Goal: Information Seeking & Learning: Learn about a topic

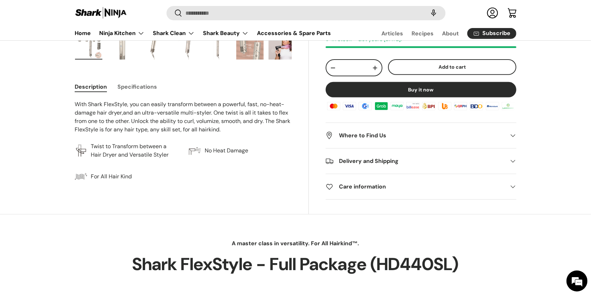
scroll to position [187, 0]
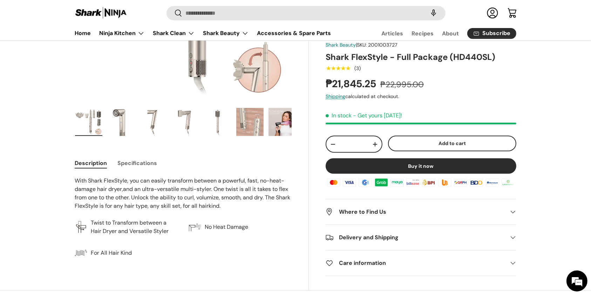
click at [126, 163] on button "Specifications" at bounding box center [137, 163] width 40 height 16
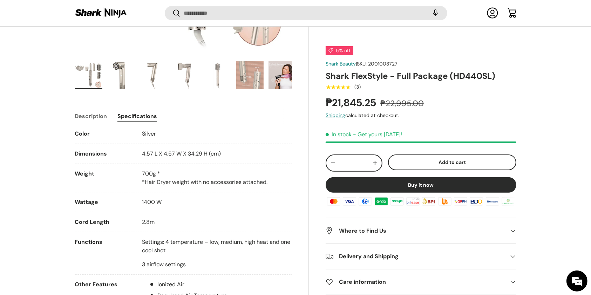
scroll to position [0, 0]
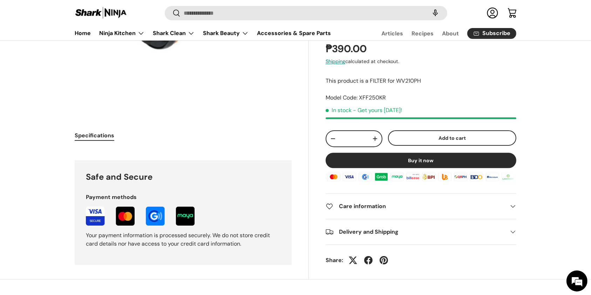
scroll to position [93, 0]
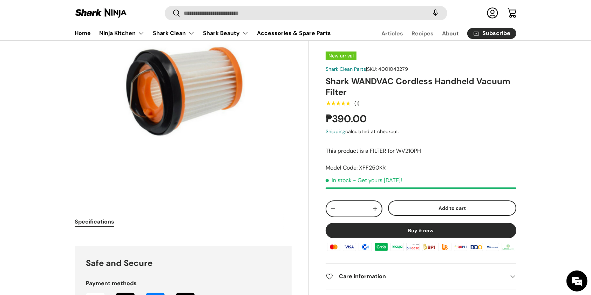
click at [189, 108] on div "Gallery Viewer" at bounding box center [183, 88] width 216 height 216
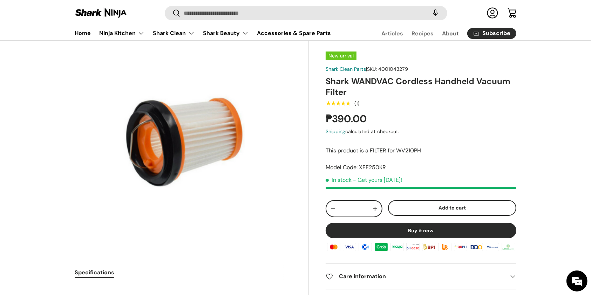
scroll to position [0, 0]
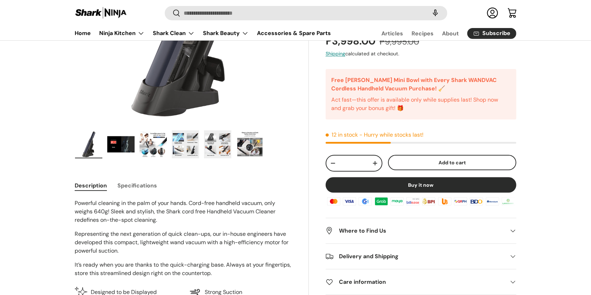
scroll to position [187, 0]
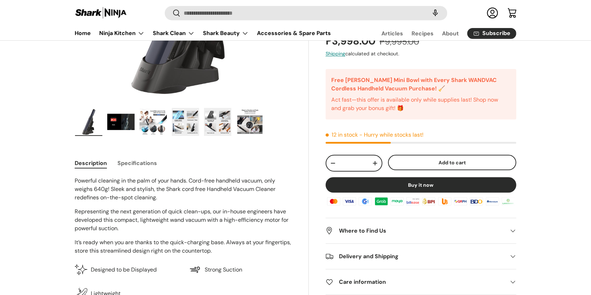
click at [142, 161] on button "Specifications" at bounding box center [137, 163] width 40 height 16
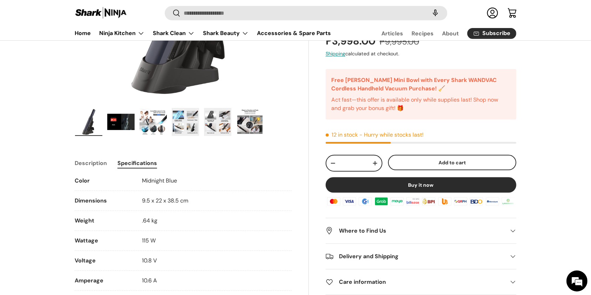
scroll to position [0, 0]
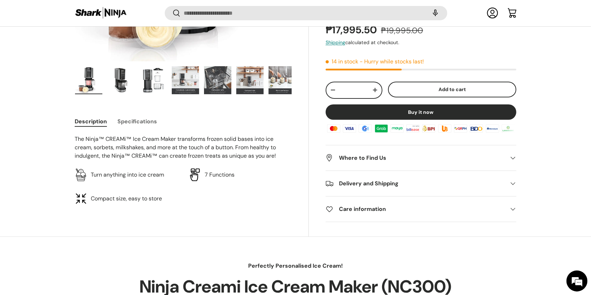
scroll to position [232, 0]
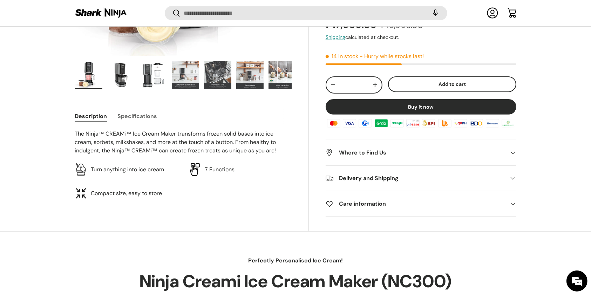
click at [140, 118] on button "Specifications" at bounding box center [137, 116] width 40 height 16
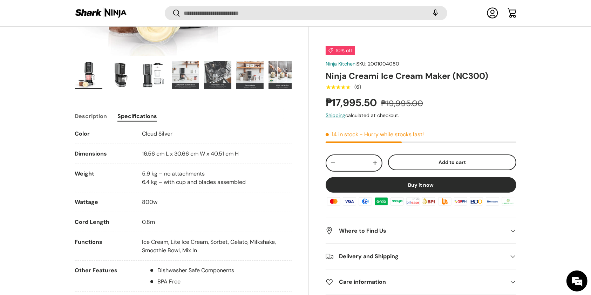
scroll to position [0, 0]
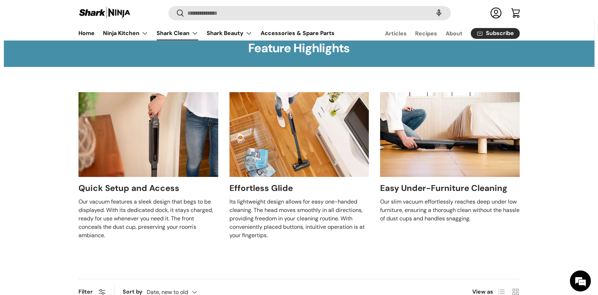
scroll to position [1, 0]
